Goal: Information Seeking & Learning: Check status

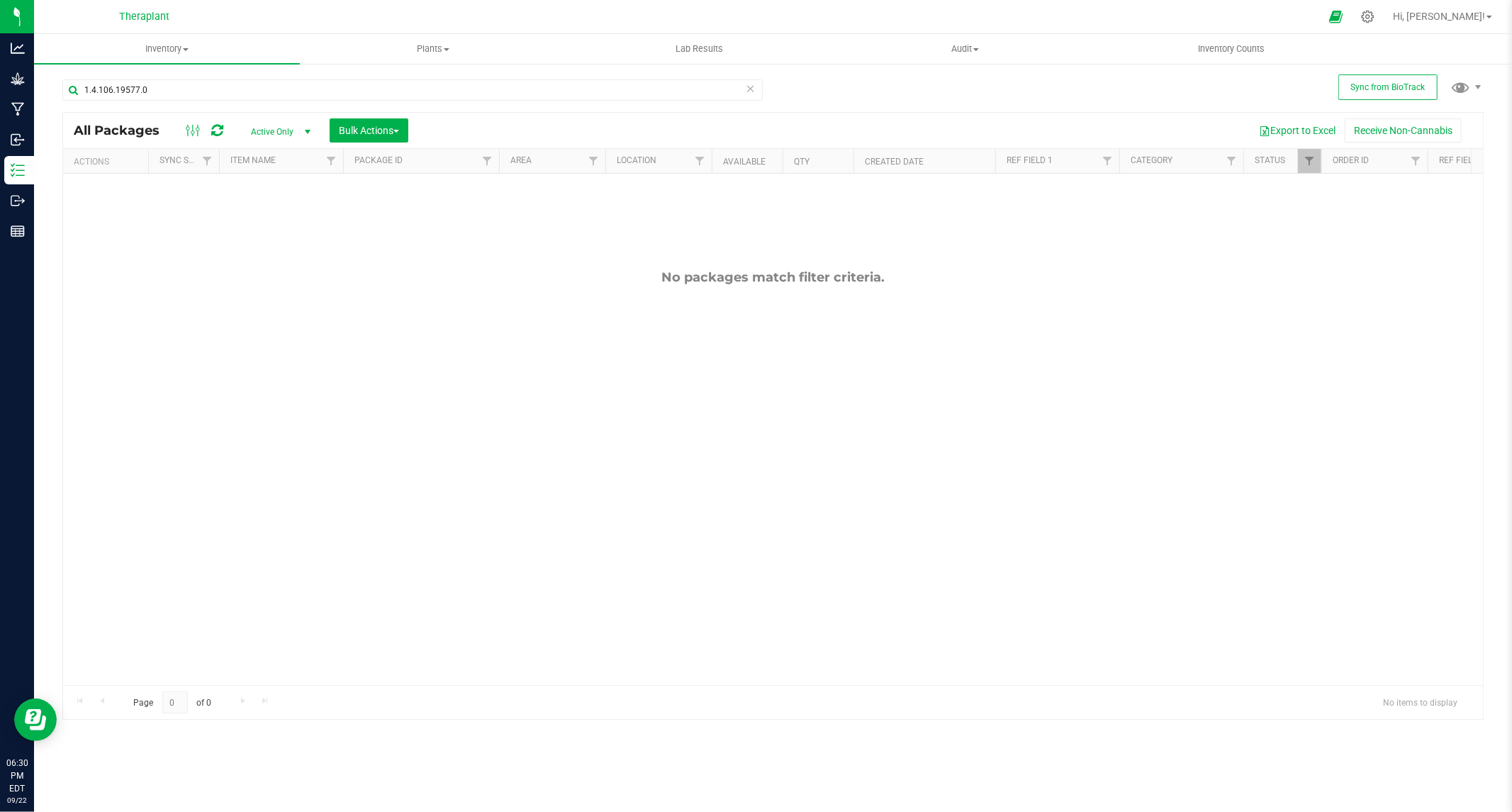
drag, startPoint x: 847, startPoint y: 749, endPoint x: 824, endPoint y: 803, distance: 58.7
click at [831, 790] on div "Inventory All packages All inventory Waste log Create inventory Plants All plan…" at bounding box center [773, 423] width 1478 height 778
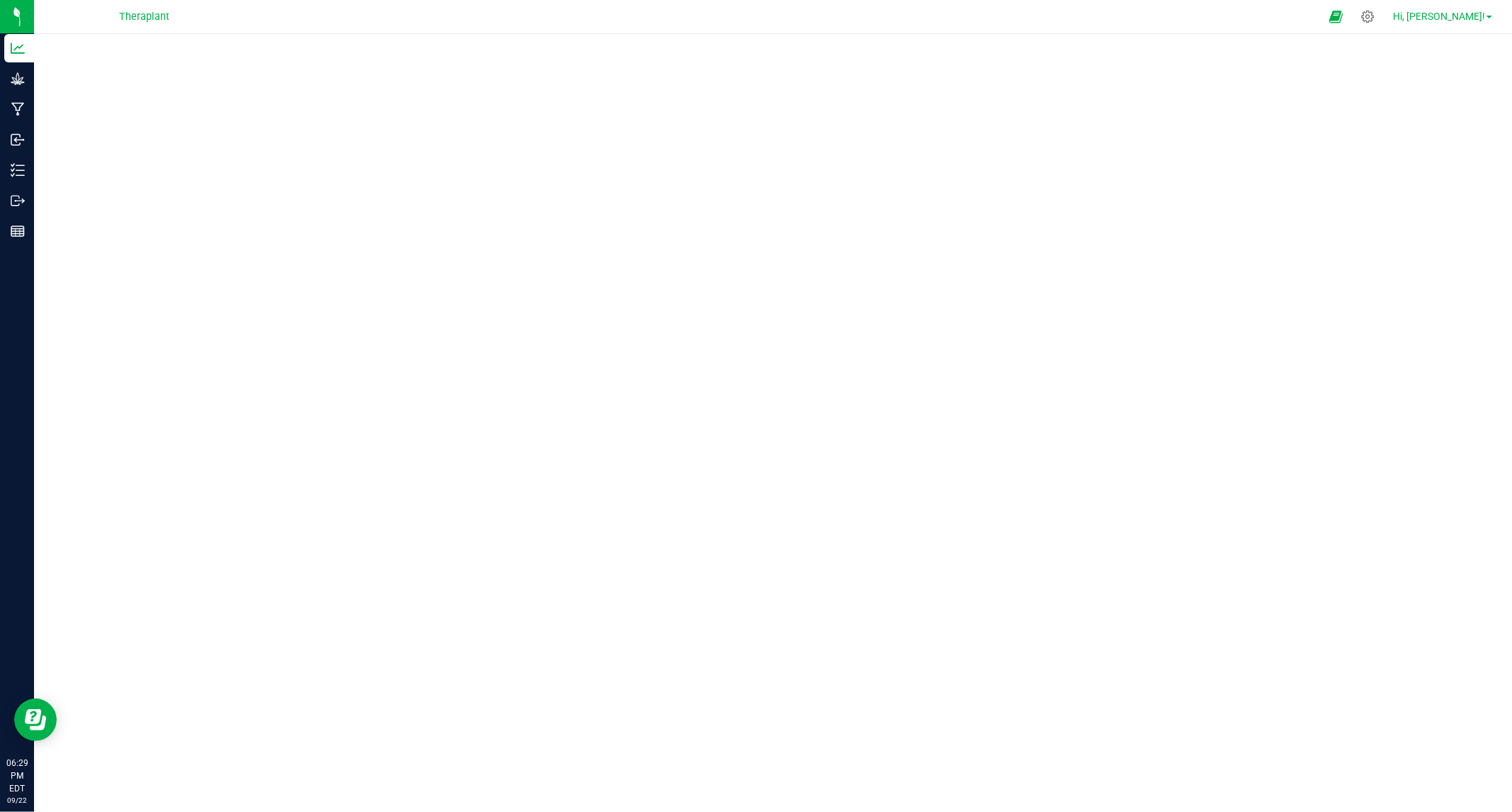
click at [1486, 11] on link "Hi, [PERSON_NAME]!" at bounding box center [1442, 16] width 111 height 15
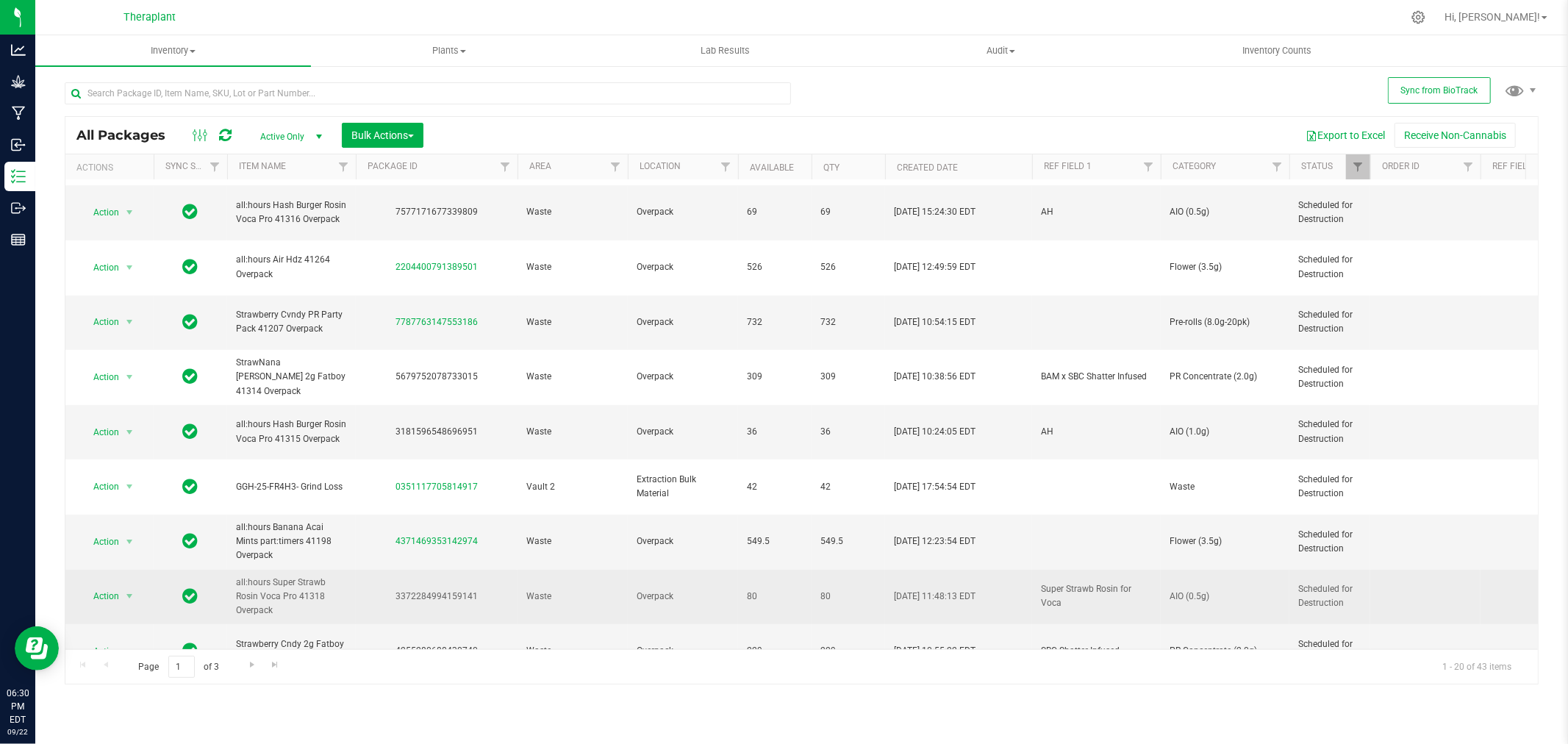
scroll to position [386, 0]
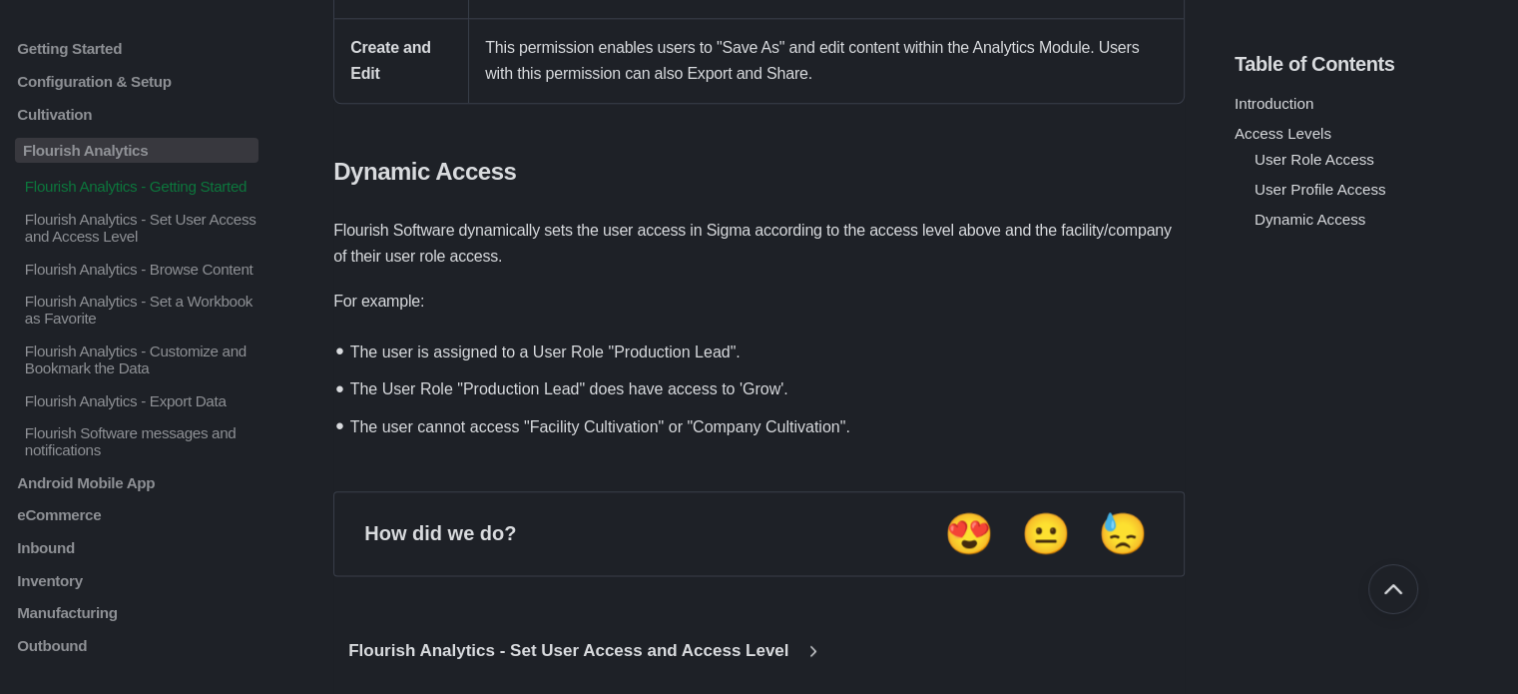
scroll to position [2350, 0]
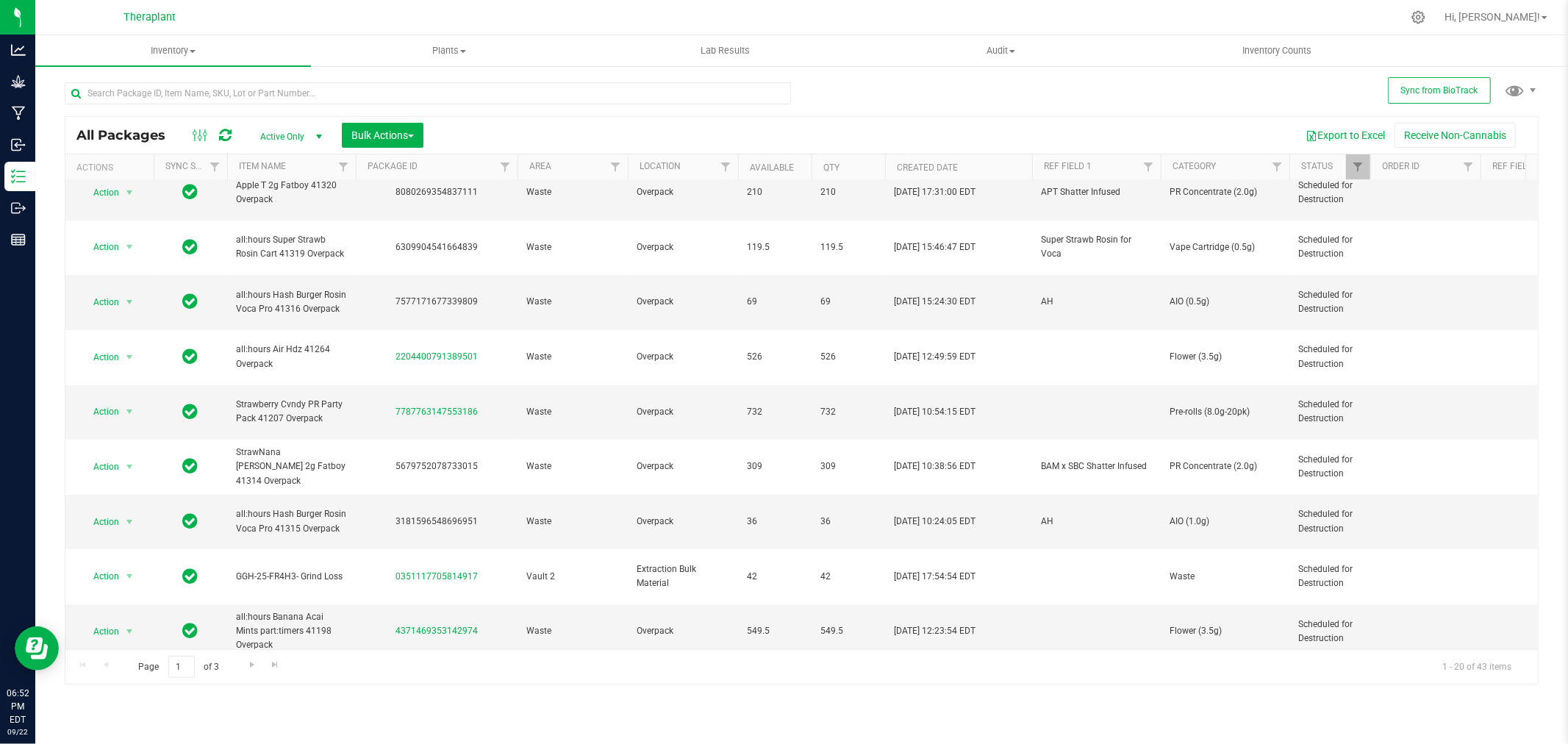
scroll to position [386, 0]
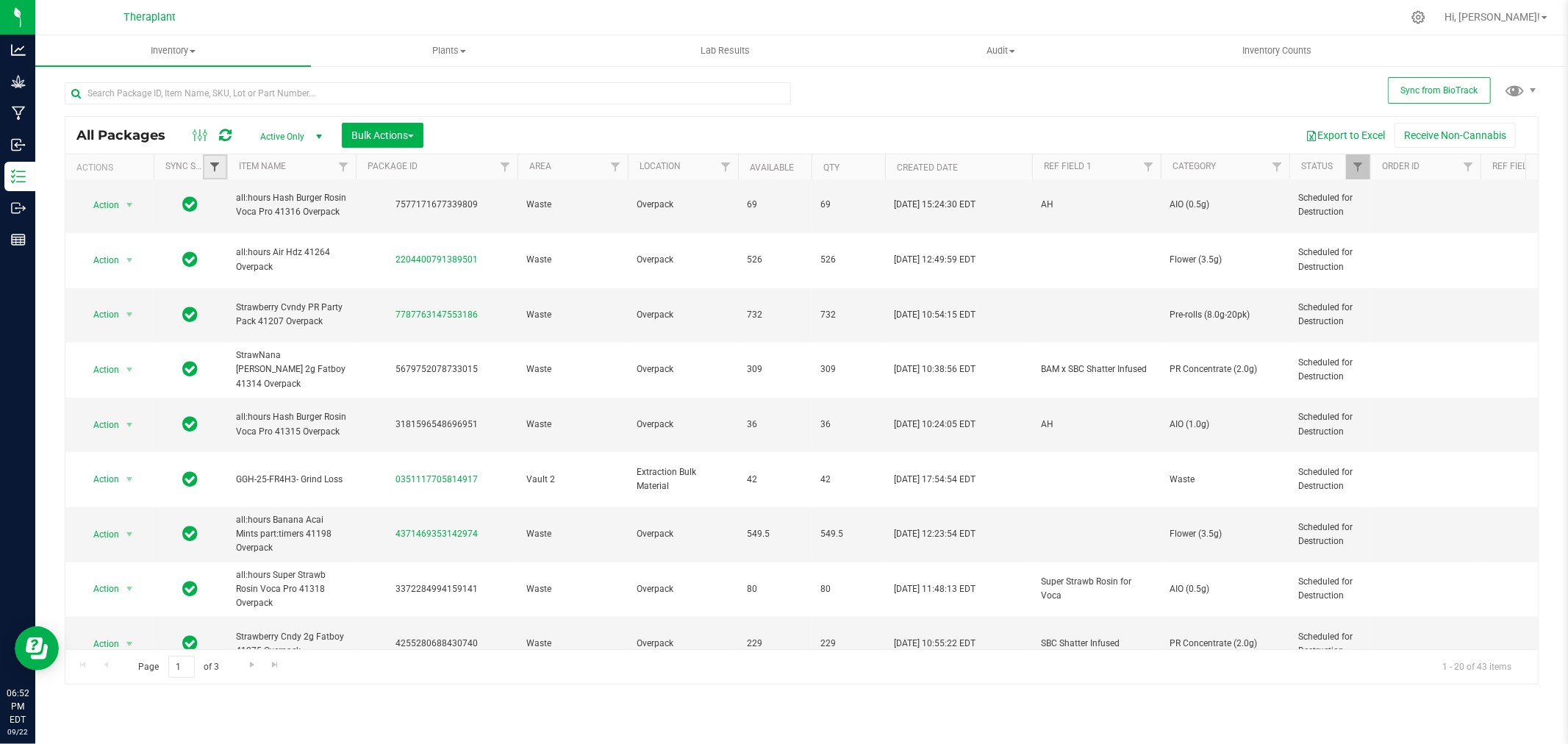
click at [211, 166] on span "Filter" at bounding box center [214, 167] width 12 height 12
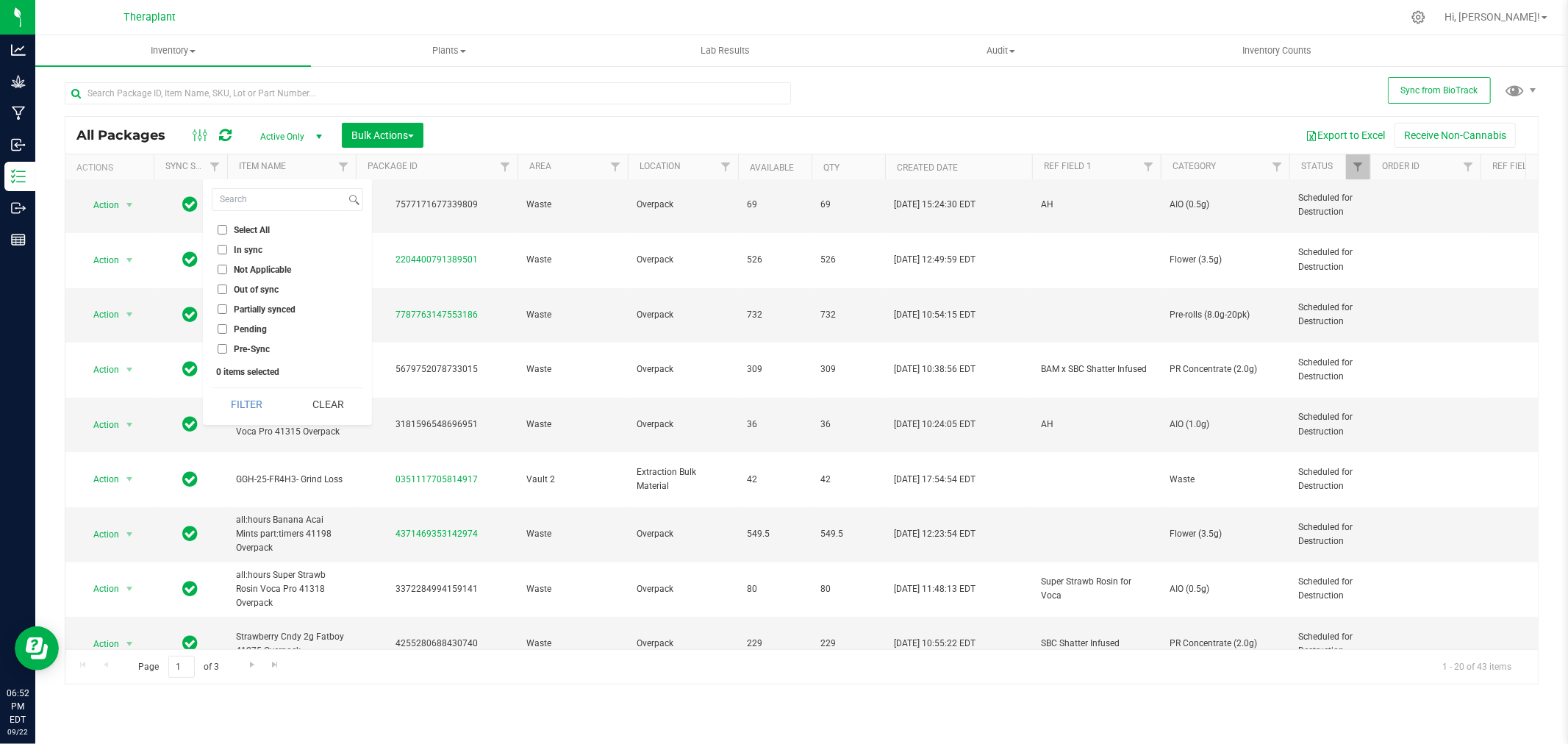
click at [220, 287] on input "Out of sync" at bounding box center [222, 289] width 10 height 10
checkbox input "true"
click at [225, 326] on input "Pending" at bounding box center [222, 329] width 10 height 10
checkbox input "true"
click at [259, 402] on button "Filter" at bounding box center [247, 404] width 71 height 32
